Goal: Check status: Check status

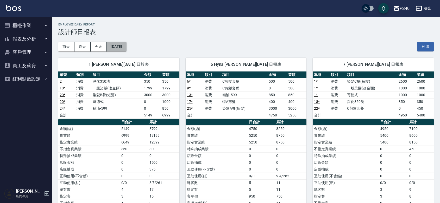
click at [117, 45] on button "[DATE]" at bounding box center [116, 47] width 20 height 10
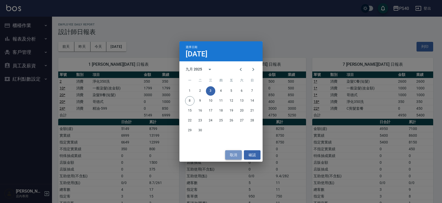
click at [234, 153] on button "取消" at bounding box center [233, 155] width 17 height 10
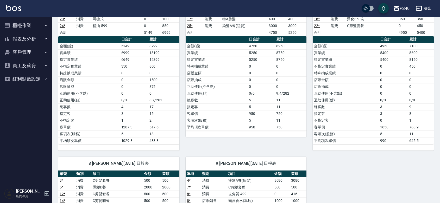
scroll to position [234, 0]
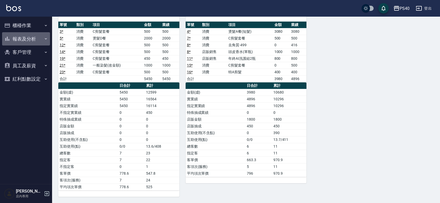
click at [32, 41] on button "報表及分析" at bounding box center [26, 39] width 48 height 14
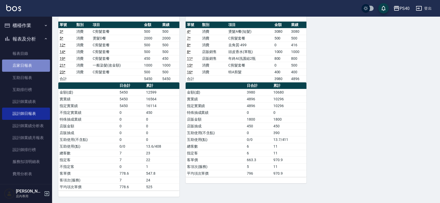
click at [31, 66] on link "店家日報表" at bounding box center [26, 66] width 48 height 12
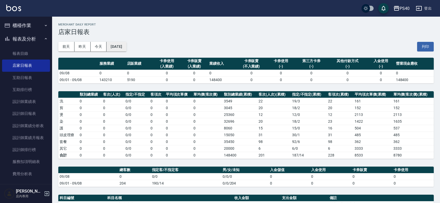
click at [126, 47] on button "[DATE]" at bounding box center [116, 47] width 20 height 10
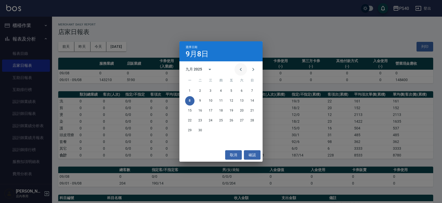
click at [238, 70] on icon "Previous month" at bounding box center [241, 69] width 6 height 6
click at [230, 99] on button "8" at bounding box center [231, 100] width 9 height 9
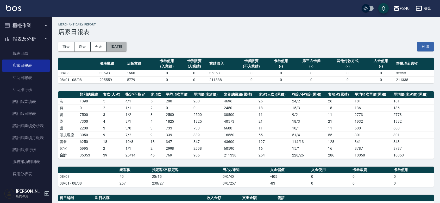
click at [126, 47] on button "[DATE]" at bounding box center [116, 47] width 20 height 10
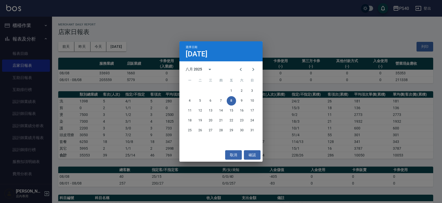
click at [291, 35] on div "選擇日期 [DATE] 八月 2025 一 二 三 四 五 六 日 1 2 3 4 5 6 7 8 9 10 11 12 13 14 15 16 17 18 …" at bounding box center [221, 101] width 442 height 203
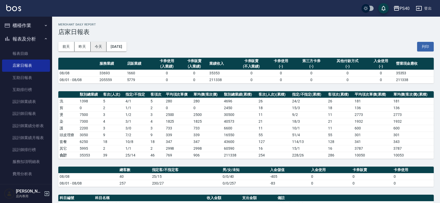
click at [98, 47] on button "今天" at bounding box center [99, 47] width 16 height 10
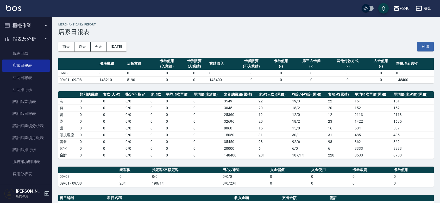
click at [212, 42] on div "[DATE] [DATE] [DATE] [DATE] 列印" at bounding box center [245, 47] width 375 height 22
